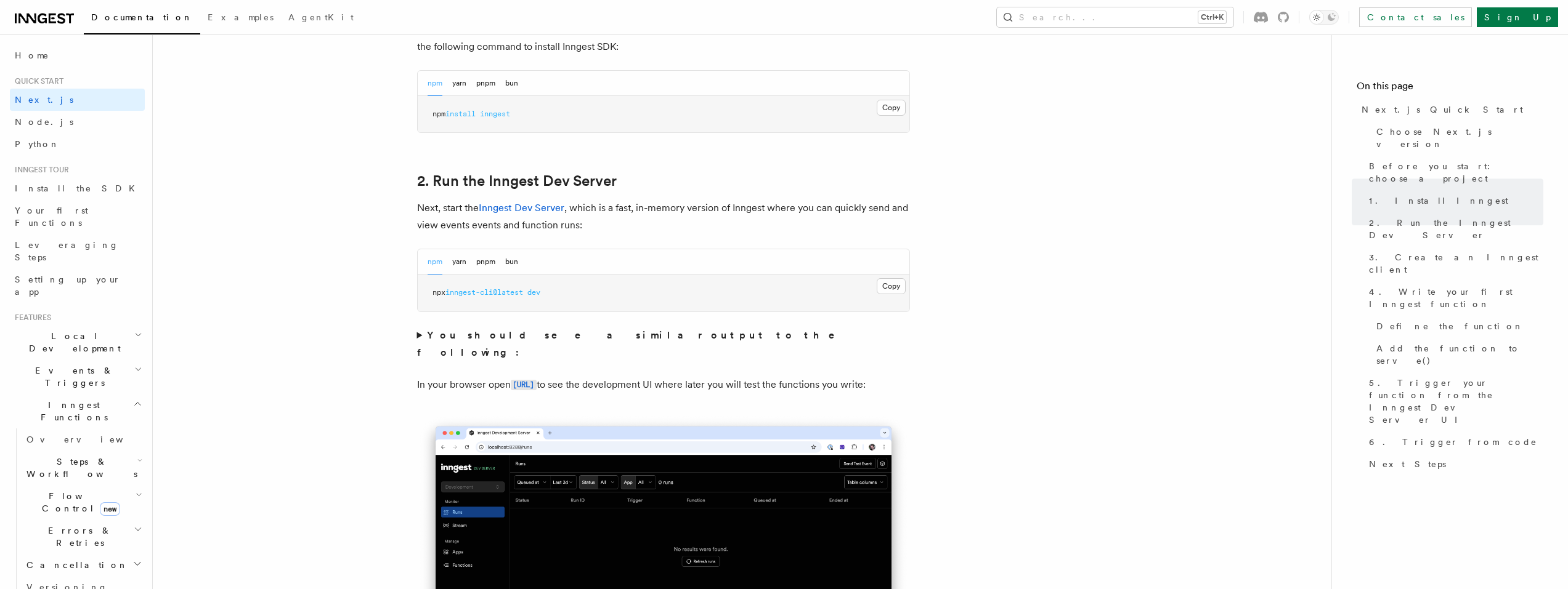
scroll to position [616, 0]
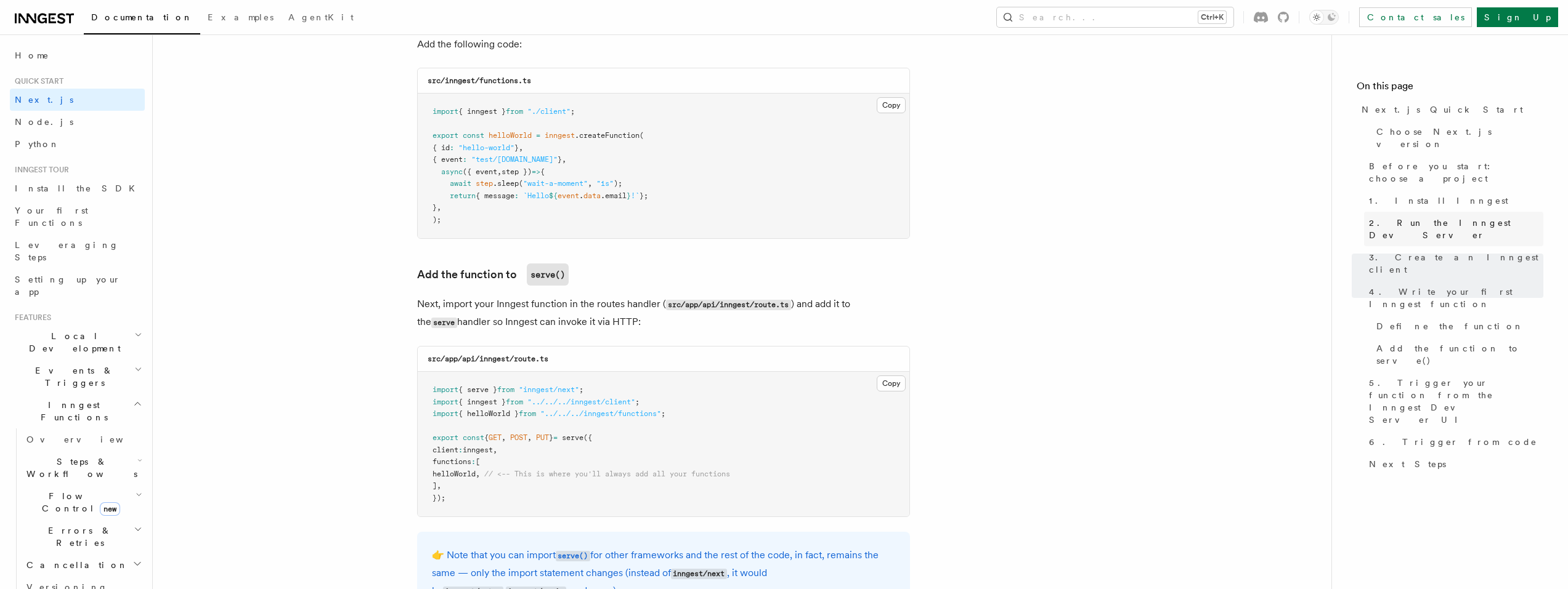
click at [1411, 217] on span "2. Run the Inngest Dev Server" at bounding box center [1456, 229] width 174 height 25
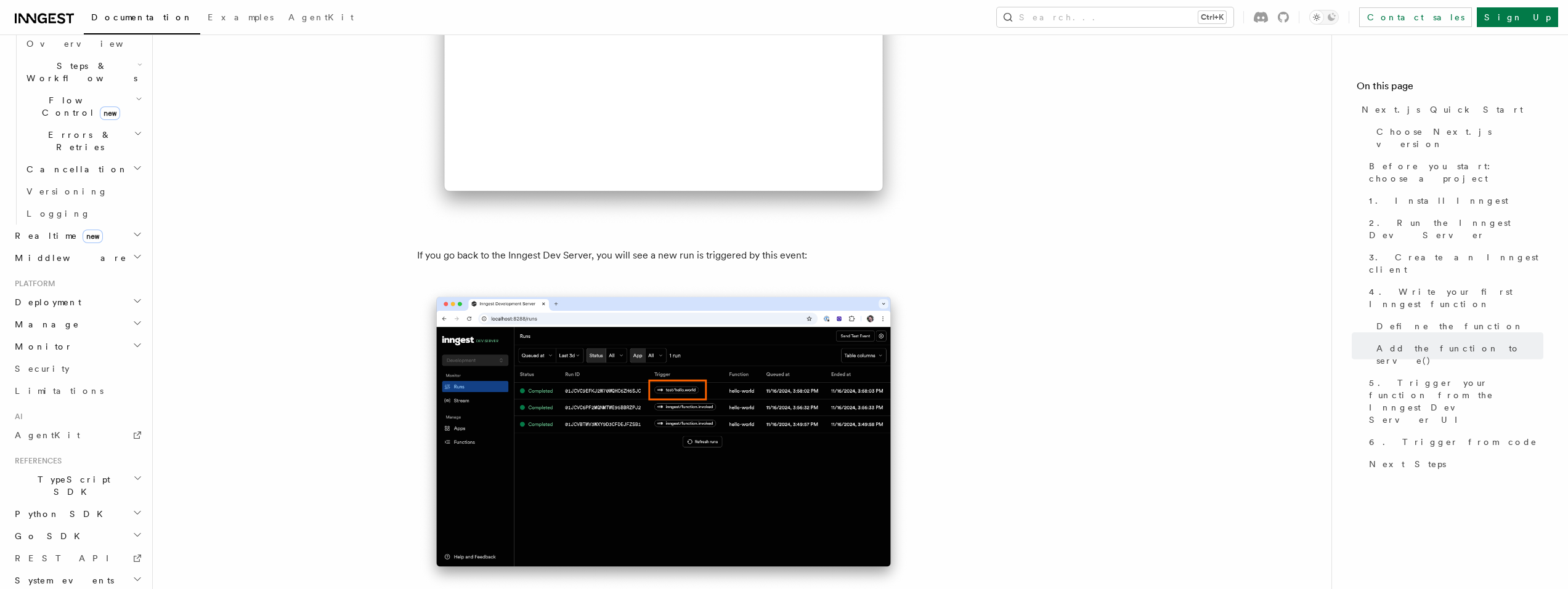
scroll to position [7580, 0]
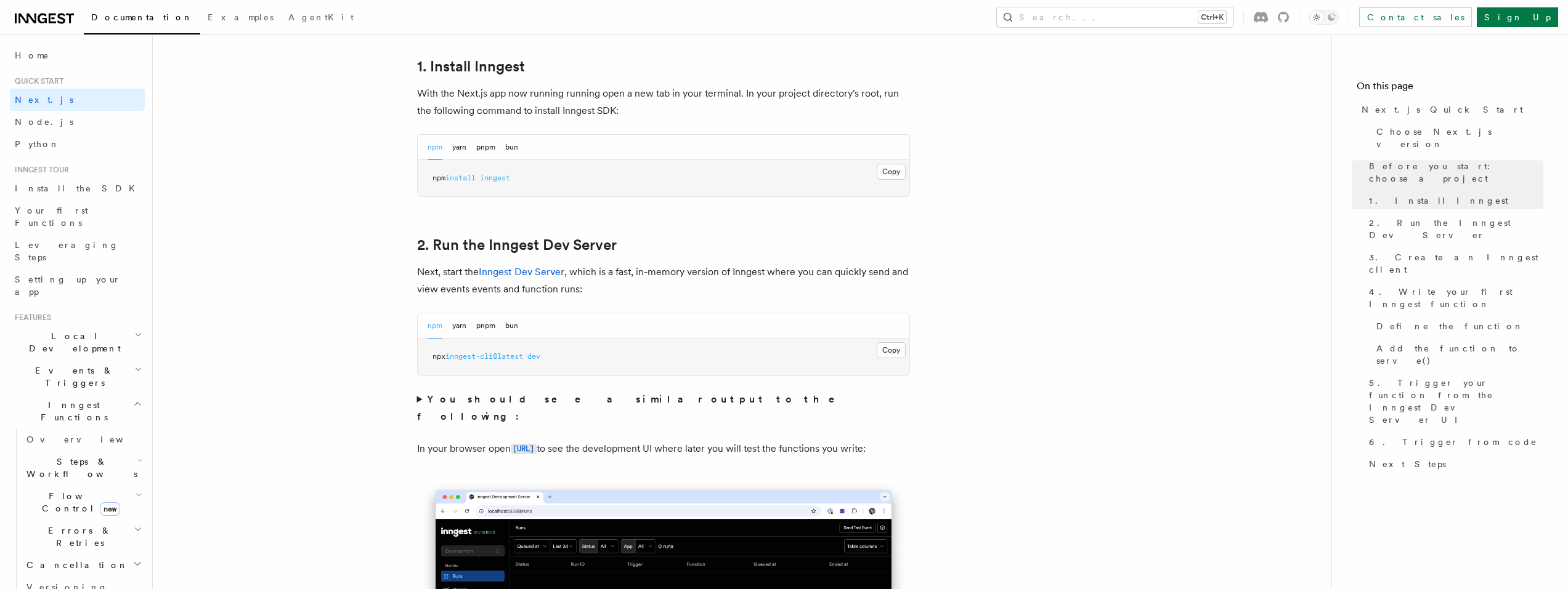
scroll to position [308, 0]
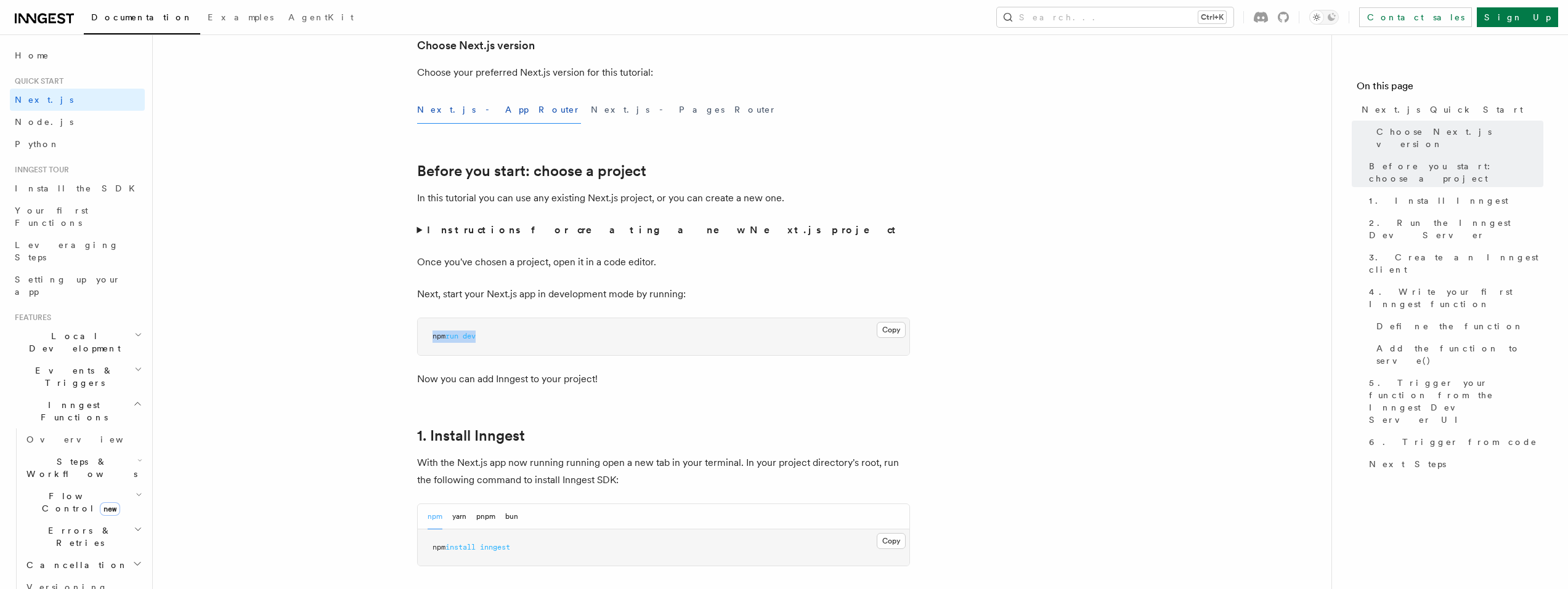
drag, startPoint x: 491, startPoint y: 337, endPoint x: 395, endPoint y: 318, distance: 97.9
click at [506, 233] on strong "Instructions for creating a new Next.js project" at bounding box center [664, 230] width 474 height 12
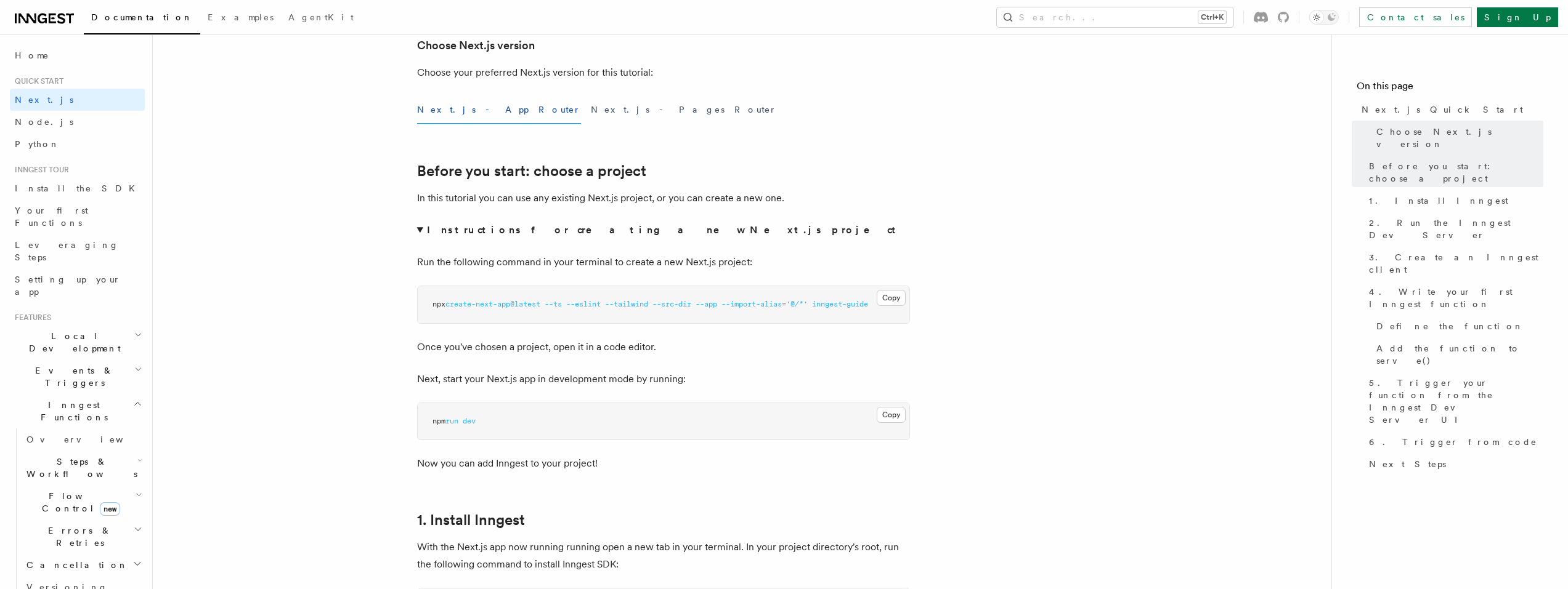
click at [506, 233] on strong "Instructions for creating a new Next.js project" at bounding box center [664, 230] width 474 height 12
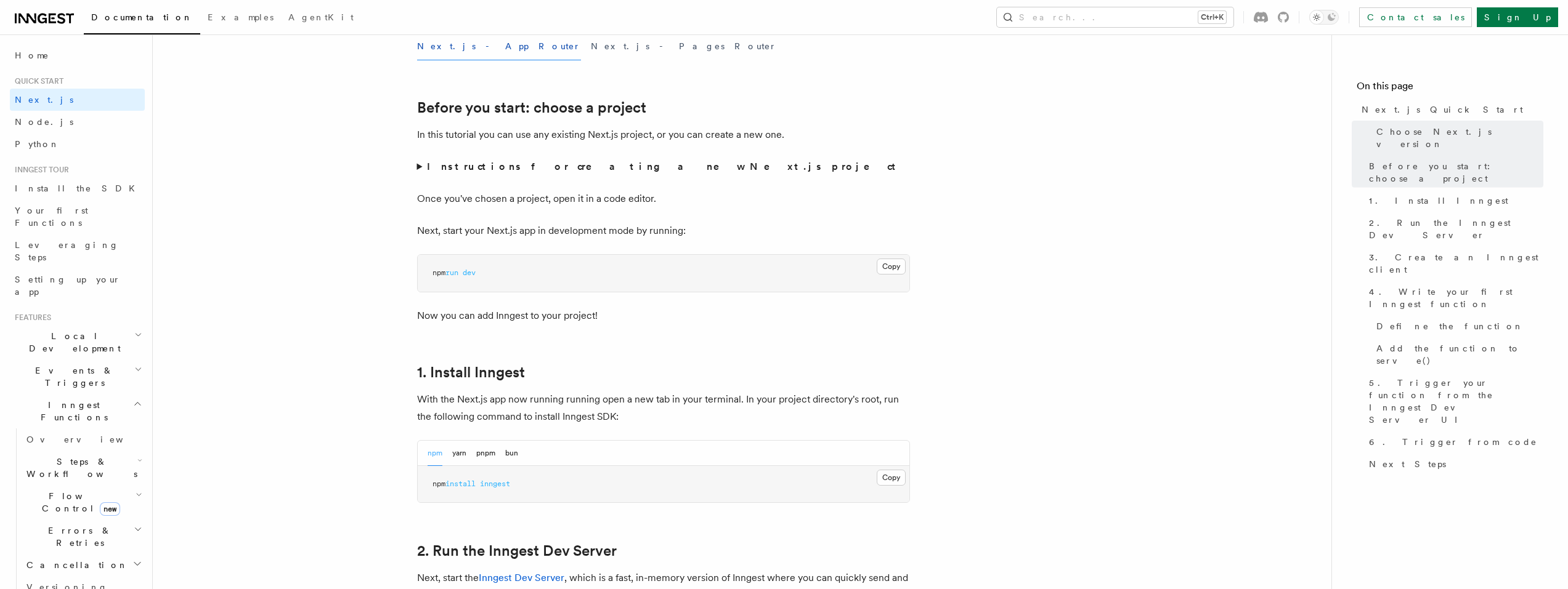
scroll to position [554, 0]
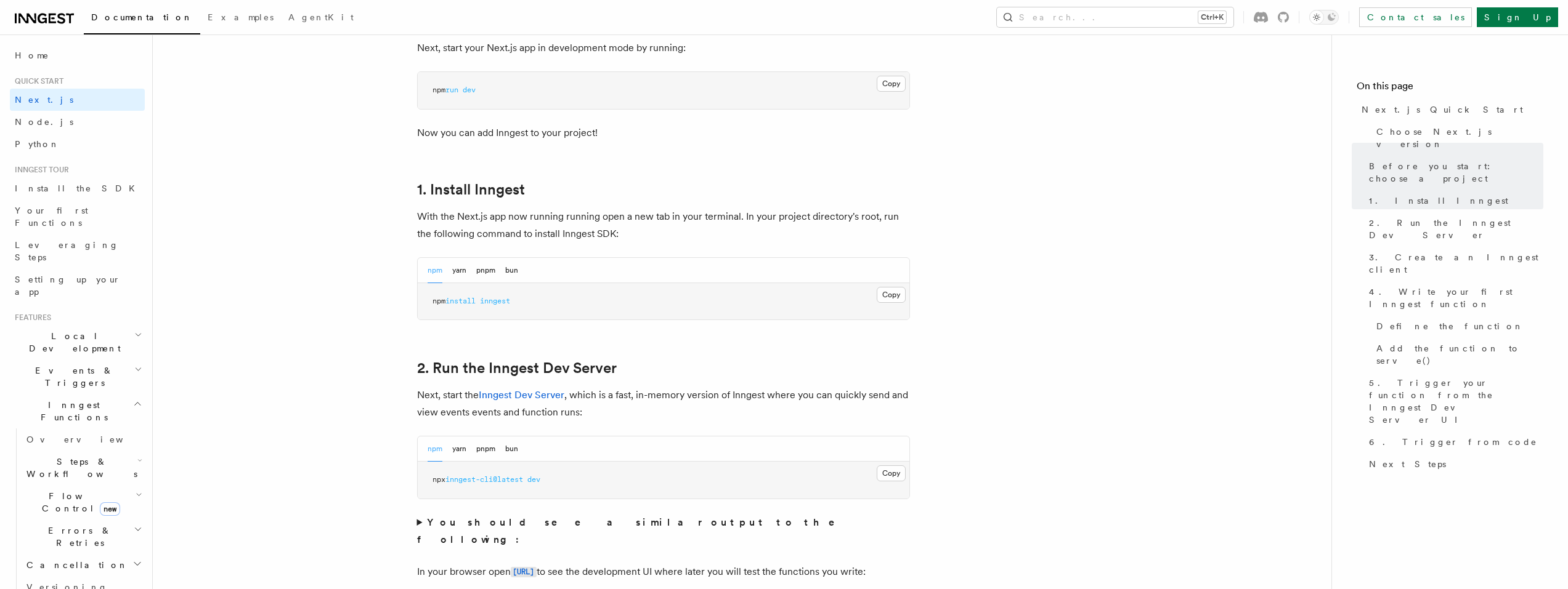
click at [510, 299] on span "inngest" at bounding box center [495, 301] width 30 height 8
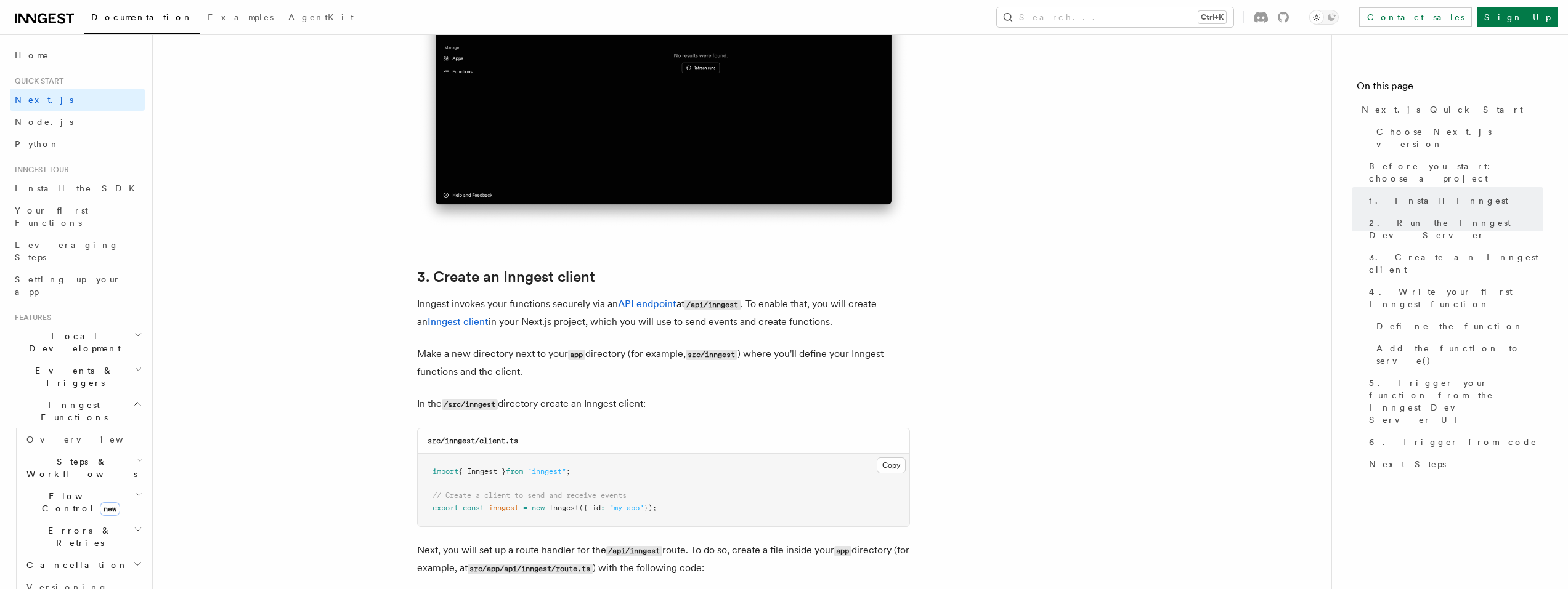
scroll to position [1354, 0]
